Goal: Communication & Community: Answer question/provide support

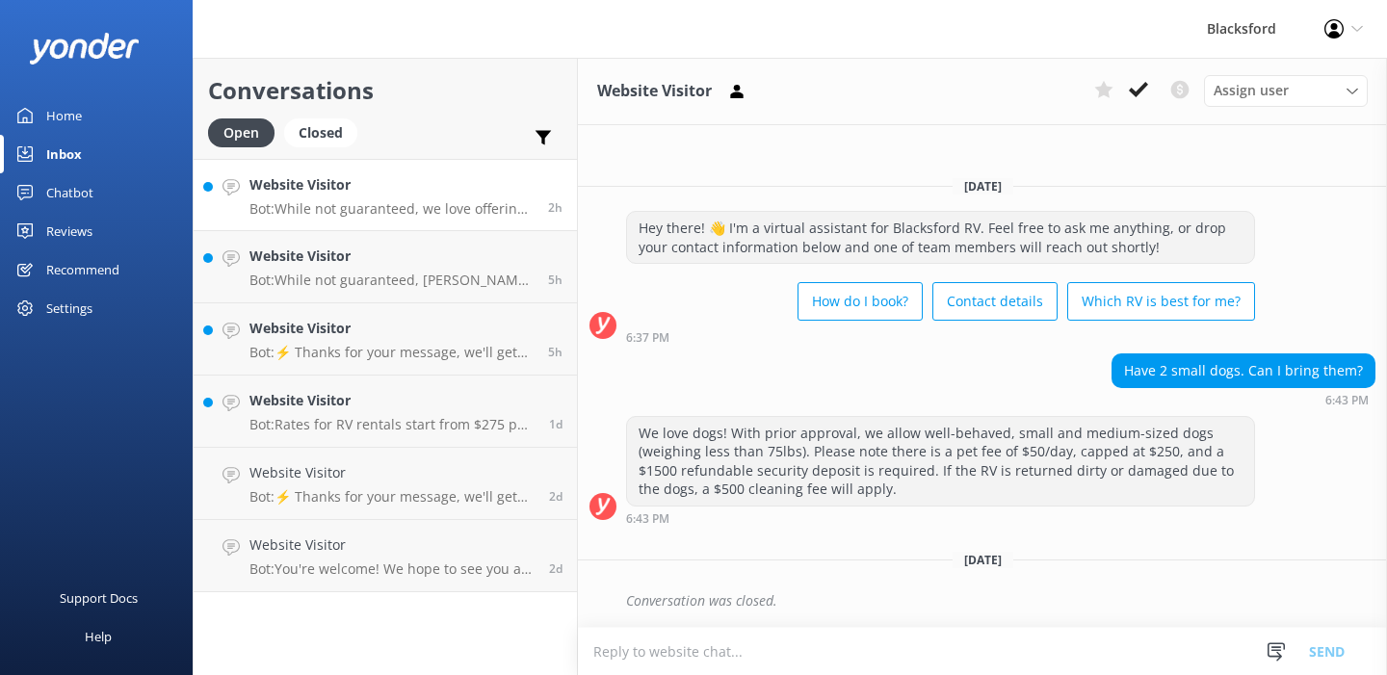
click at [452, 198] on div "Website Visitor Bot: While not guaranteed, we love offering one-way rentals and…" at bounding box center [391, 194] width 284 height 41
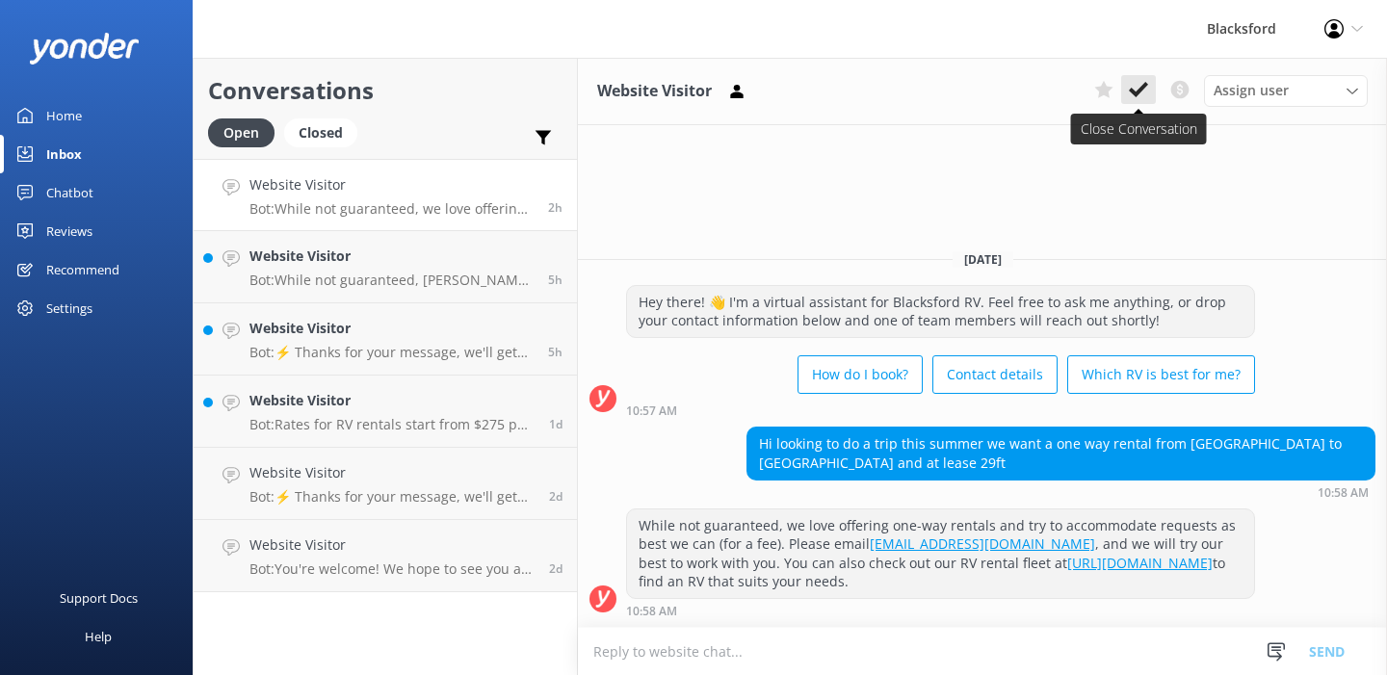
click at [1136, 84] on icon at bounding box center [1138, 89] width 19 height 19
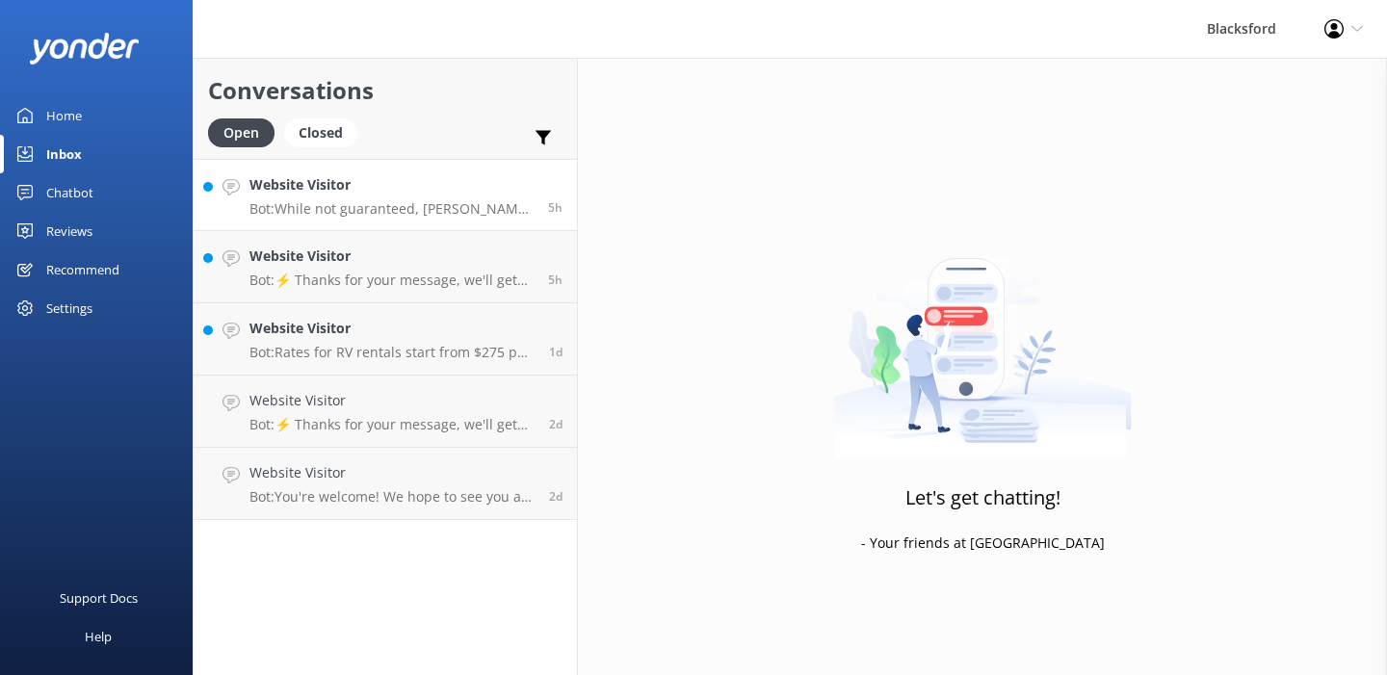
click at [401, 188] on h4 "Website Visitor" at bounding box center [391, 184] width 284 height 21
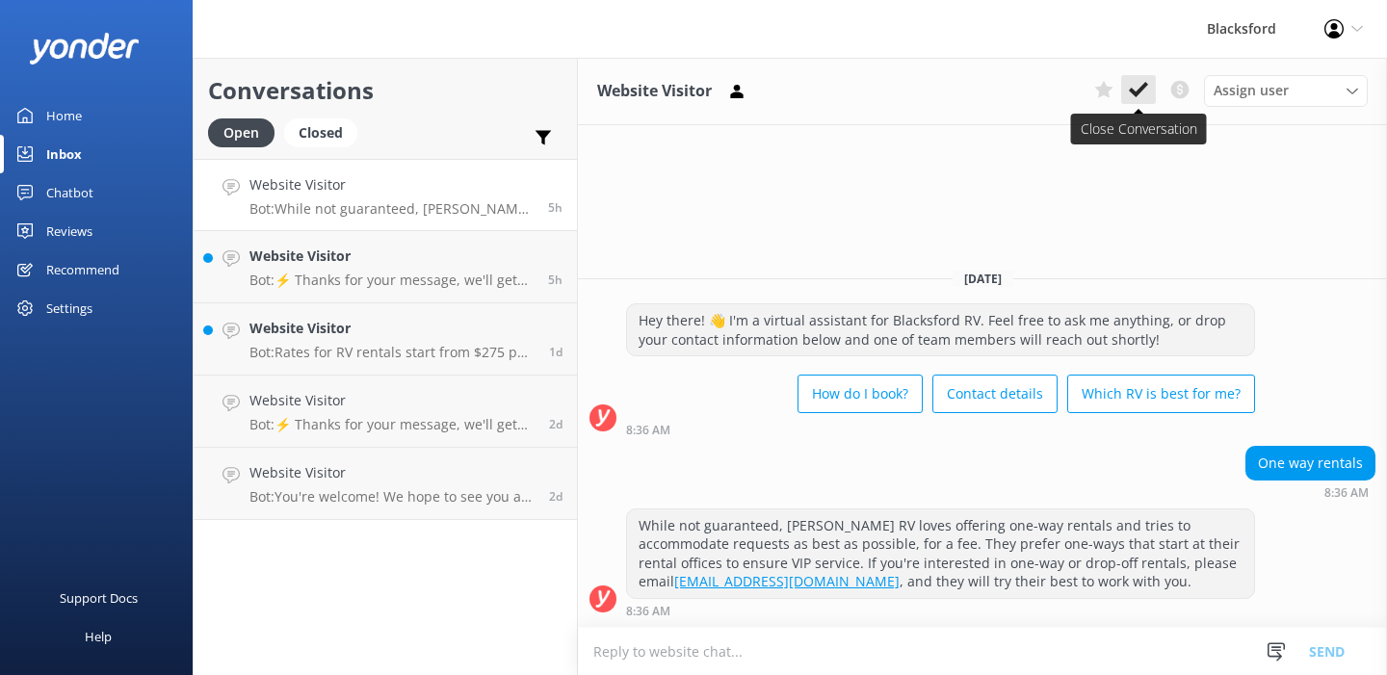
click at [1149, 82] on button at bounding box center [1138, 89] width 35 height 29
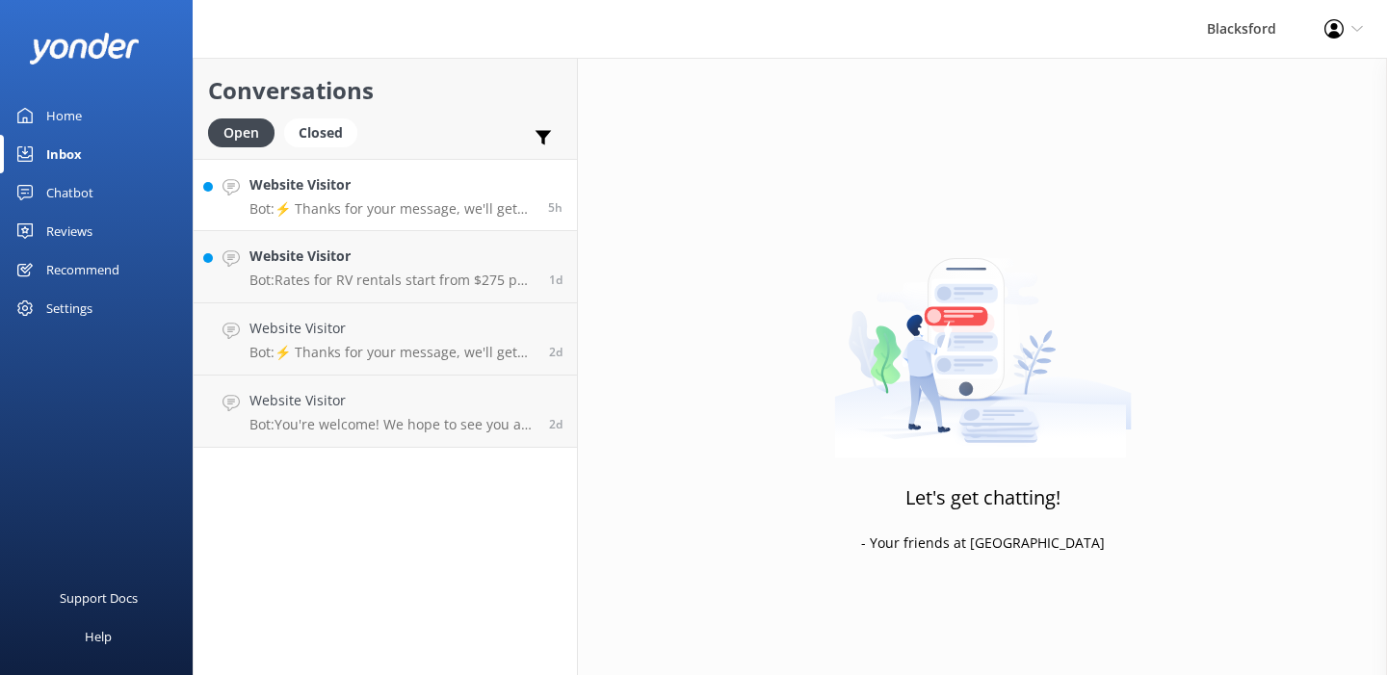
click at [411, 191] on h4 "Website Visitor" at bounding box center [391, 184] width 284 height 21
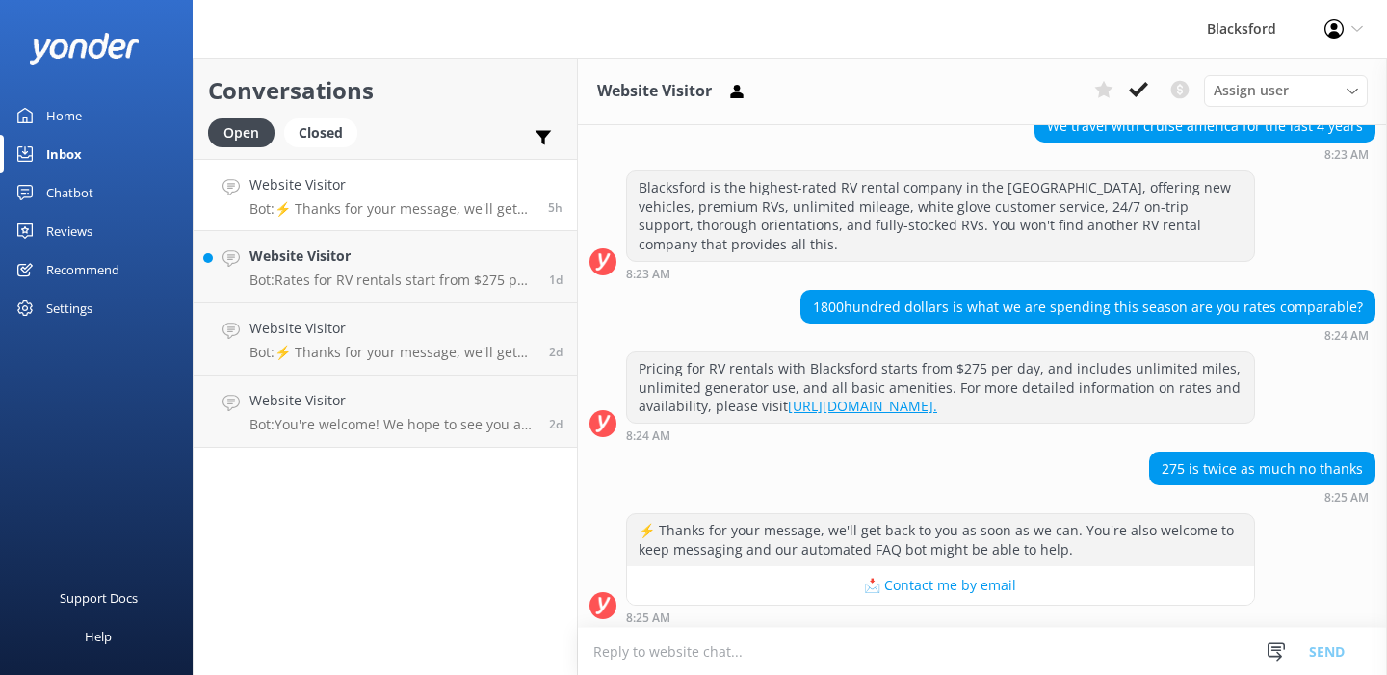
scroll to position [415, 0]
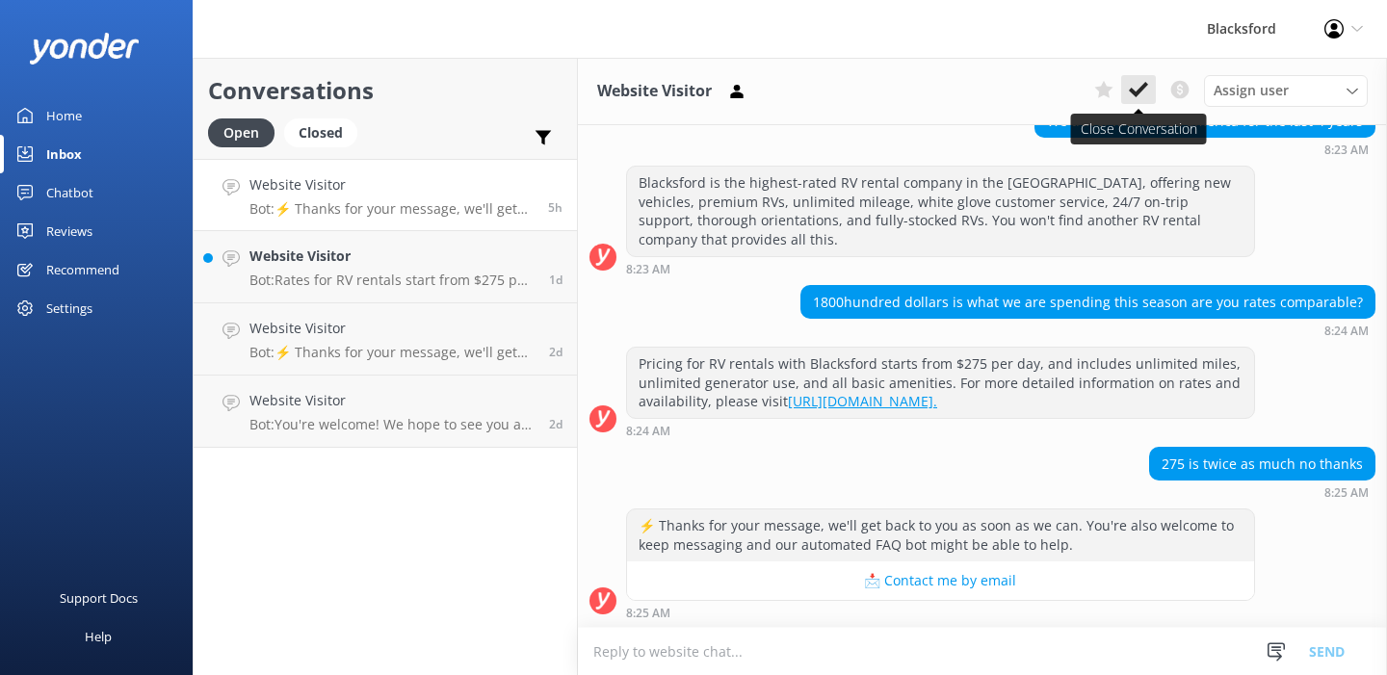
click at [1136, 89] on icon at bounding box center [1138, 89] width 19 height 19
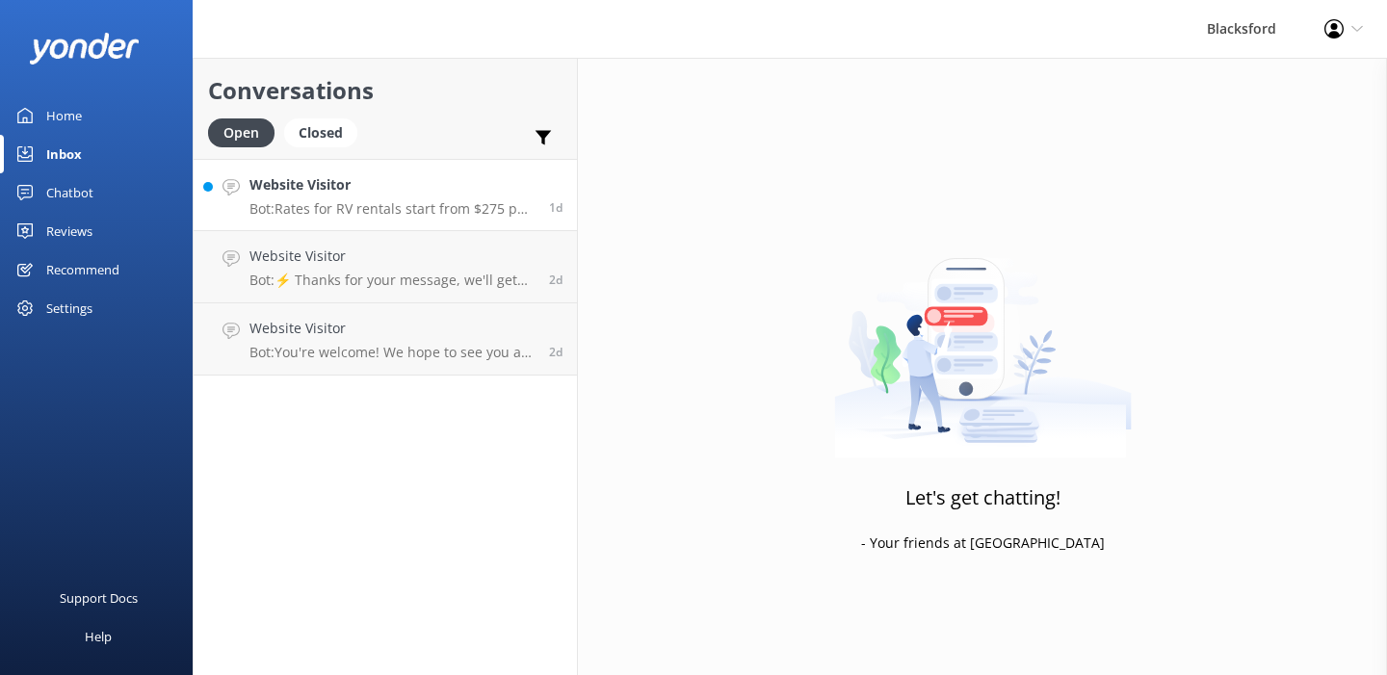
click at [374, 191] on h4 "Website Visitor" at bounding box center [391, 184] width 285 height 21
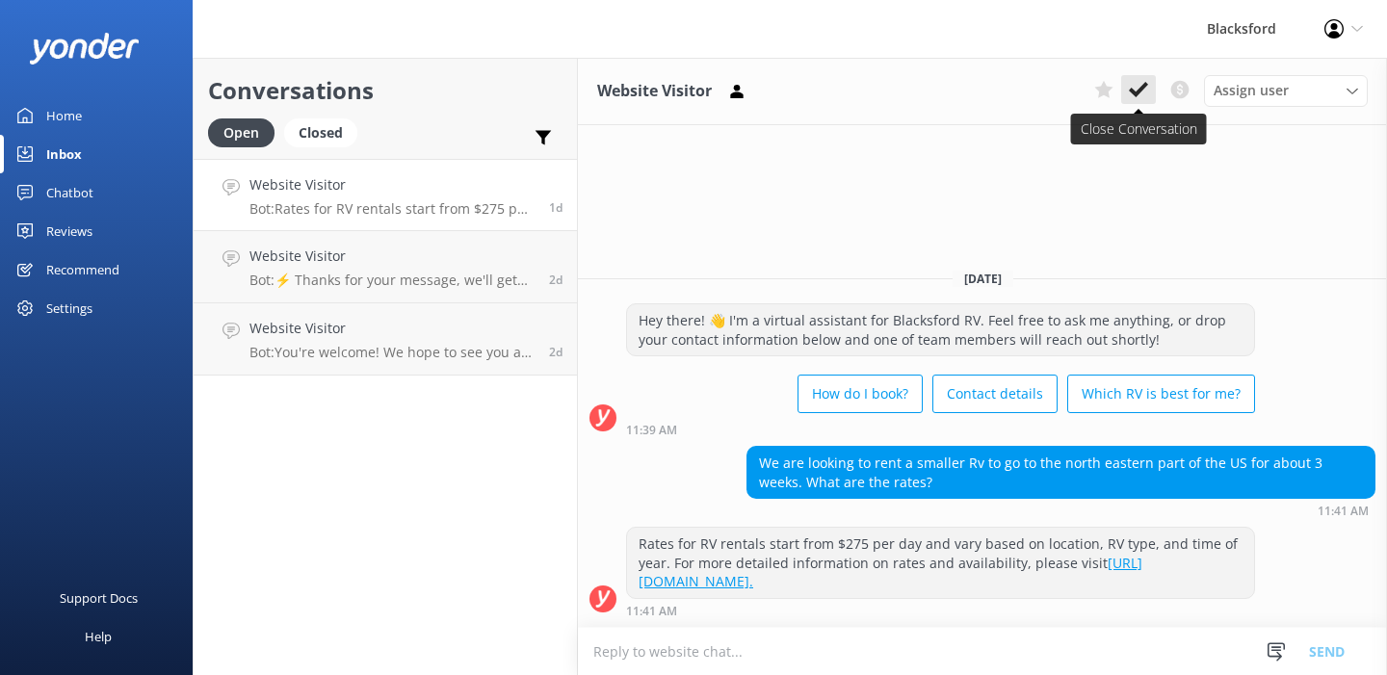
click at [1145, 91] on icon at bounding box center [1138, 89] width 19 height 19
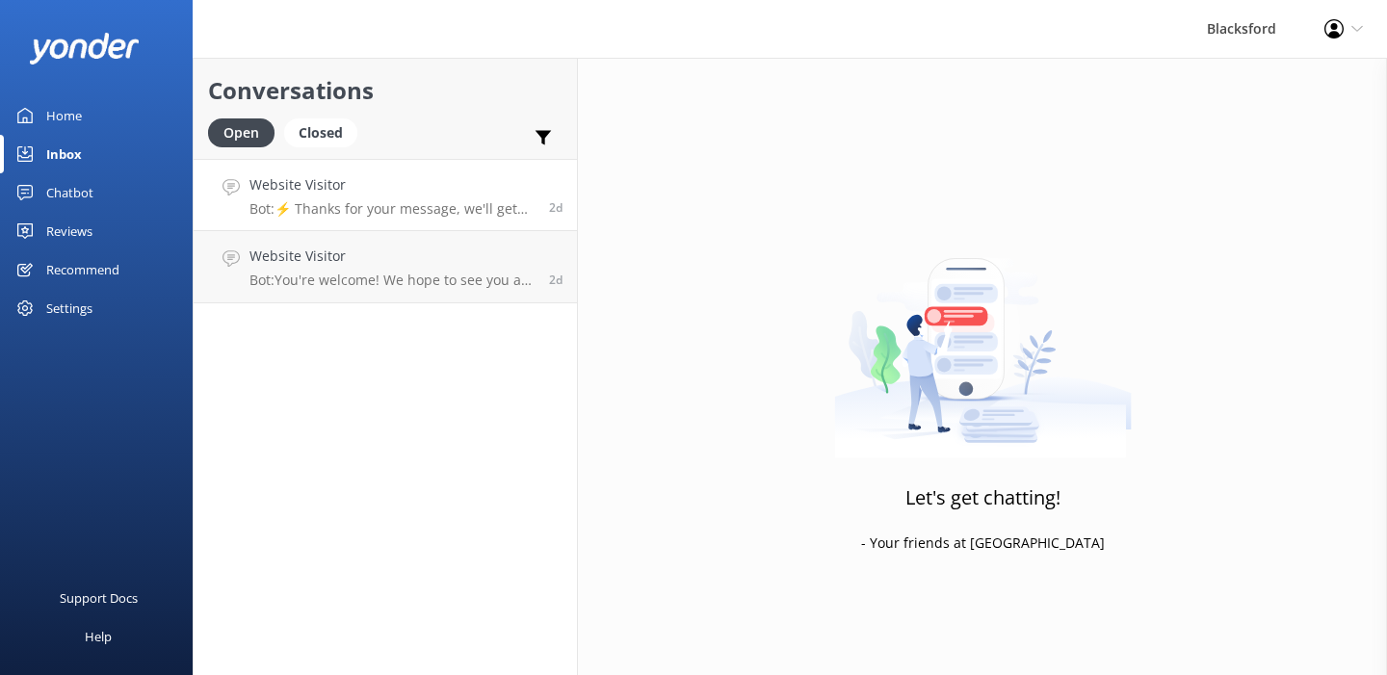
click at [420, 192] on h4 "Website Visitor" at bounding box center [391, 184] width 285 height 21
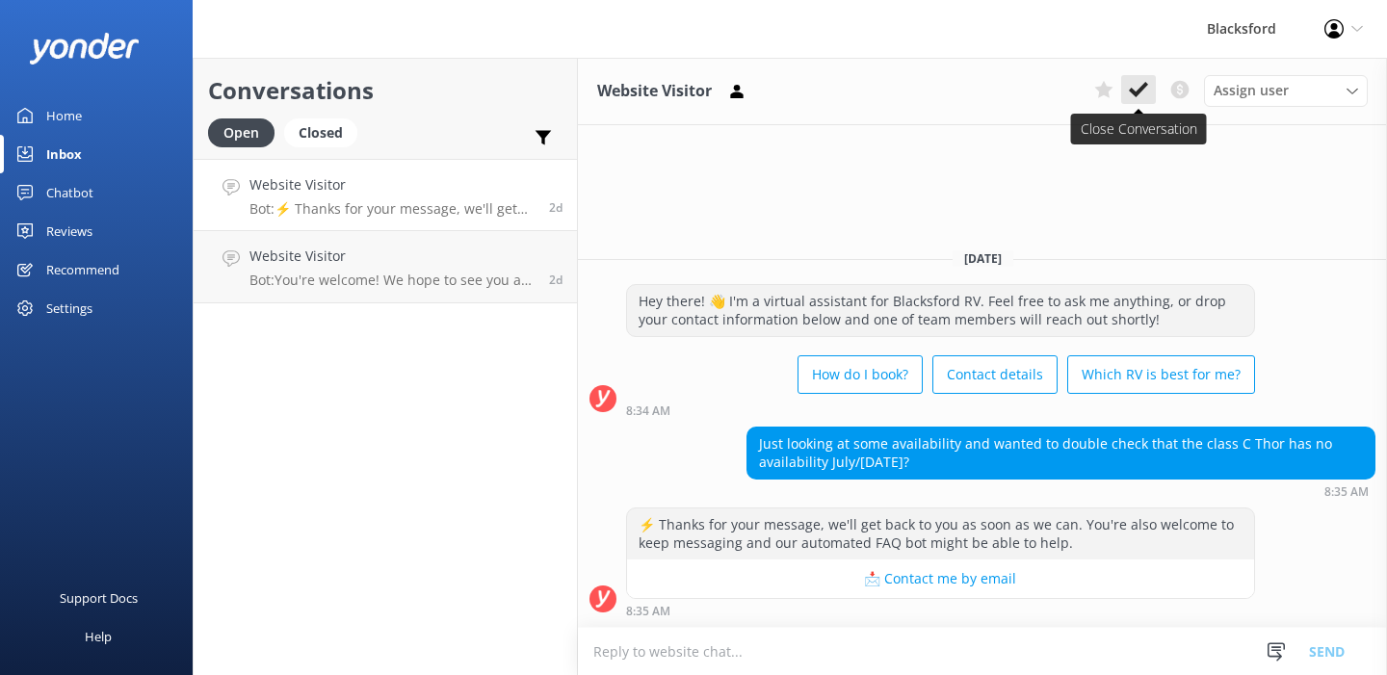
click at [1136, 88] on icon at bounding box center [1138, 89] width 19 height 19
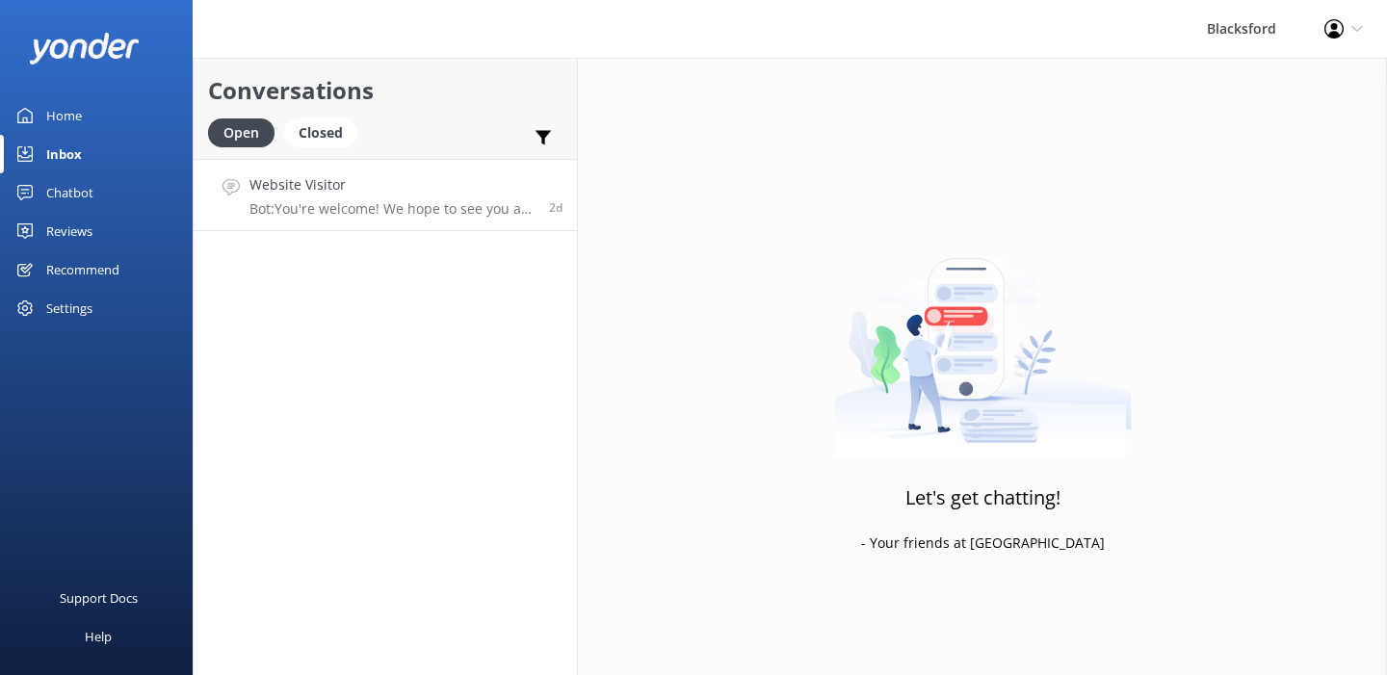
click at [434, 191] on h4 "Website Visitor" at bounding box center [391, 184] width 285 height 21
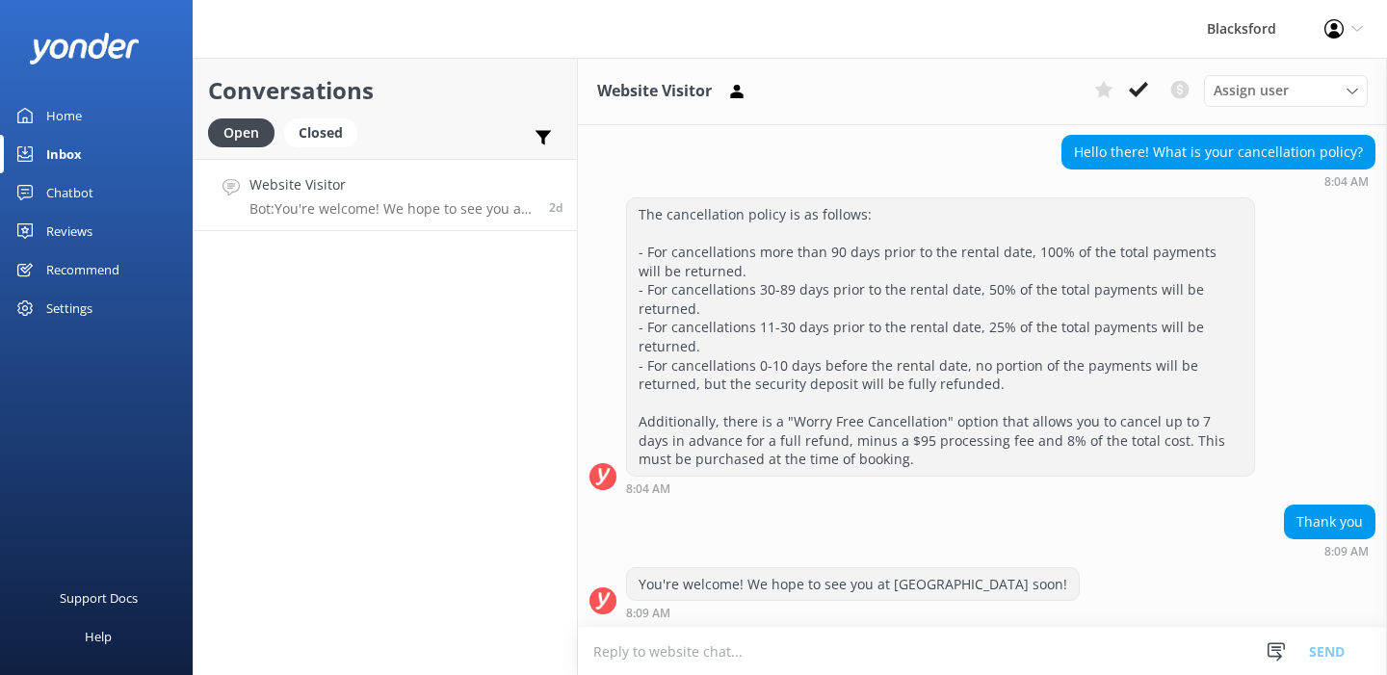
scroll to position [184, 0]
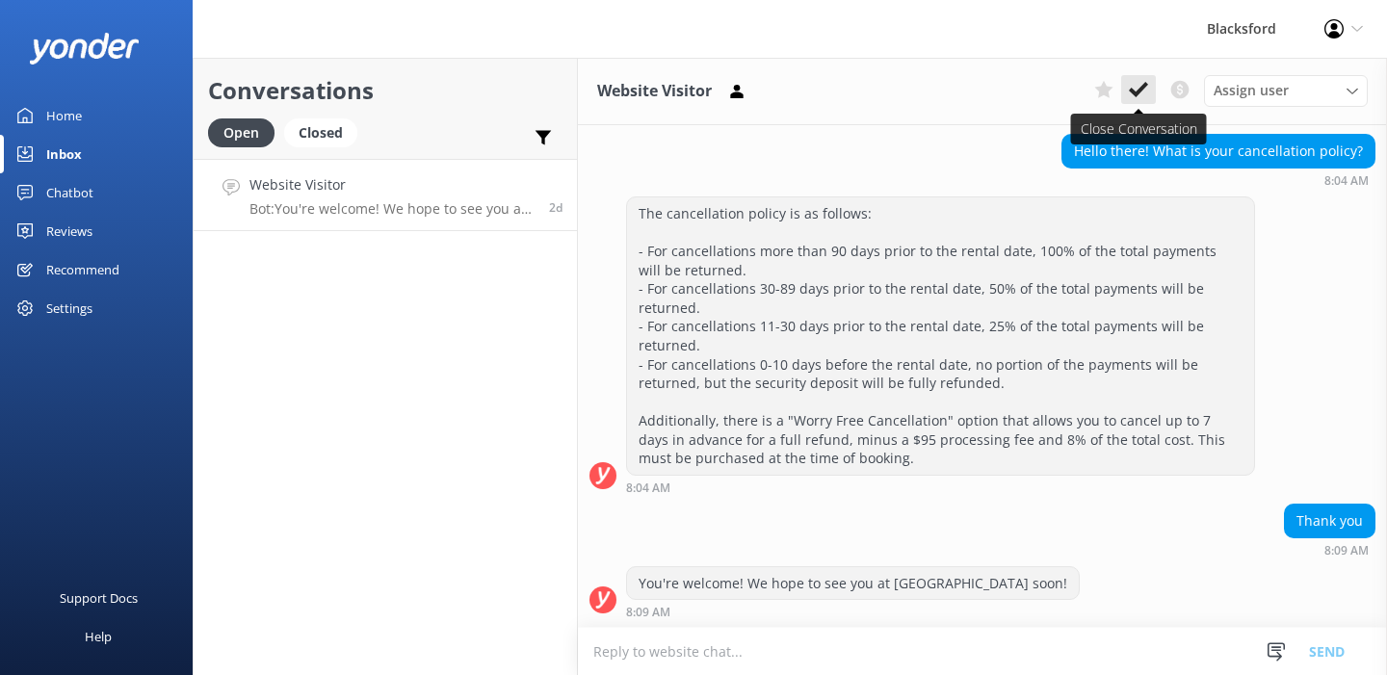
click at [1136, 90] on icon at bounding box center [1138, 89] width 19 height 19
